Goal: Check status: Check status

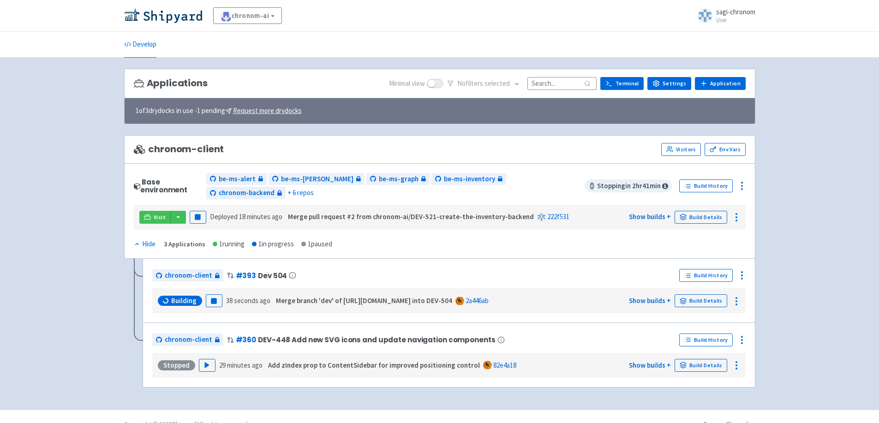
click at [690, 293] on div "Build Details" at bounding box center [706, 300] width 65 height 15
click at [691, 294] on link "Build Details" at bounding box center [700, 300] width 53 height 13
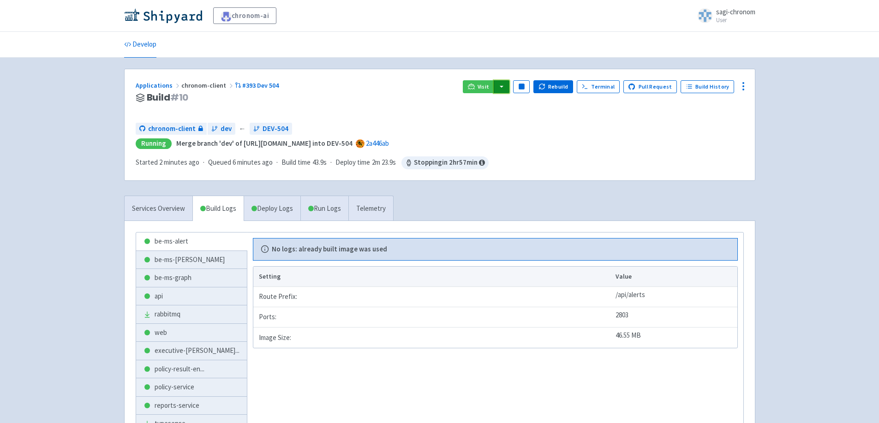
click at [506, 87] on button "button" at bounding box center [502, 86] width 16 height 13
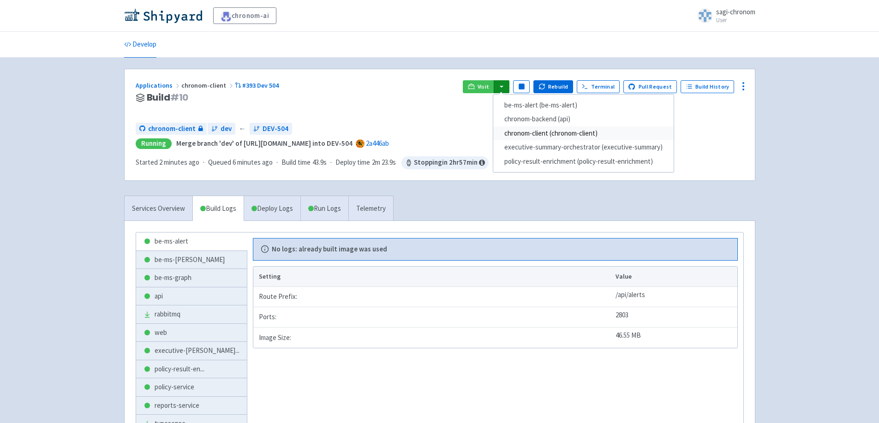
click at [538, 136] on link "chronom-client (chronom-client)" at bounding box center [583, 133] width 180 height 14
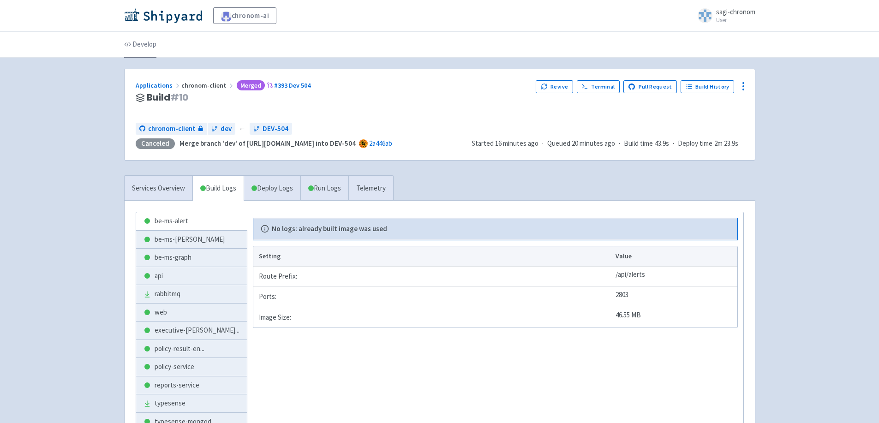
click at [143, 46] on link "Develop" at bounding box center [140, 45] width 32 height 26
